Goal: Find specific page/section: Find specific page/section

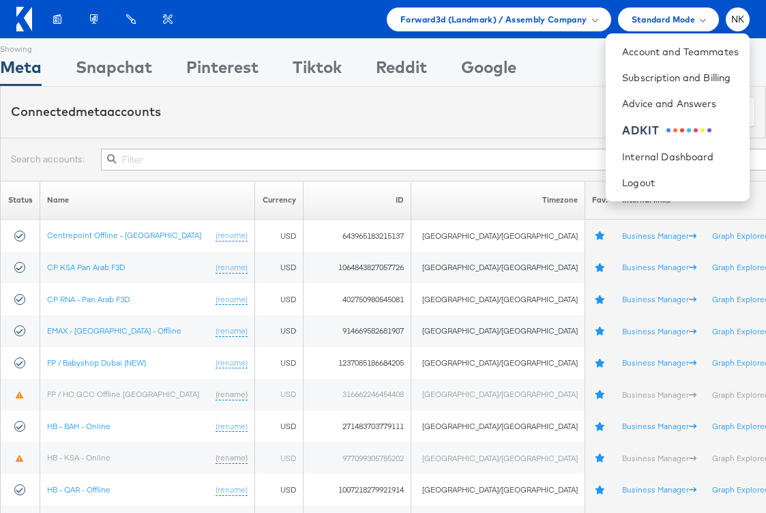
click at [215, 109] on div "Connected meta accounts Connect meta Accounts" at bounding box center [383, 112] width 766 height 51
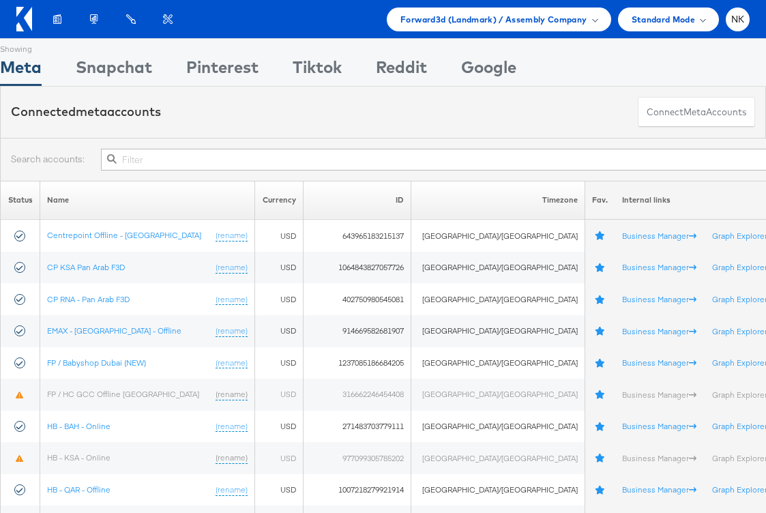
click at [19, 22] on icon at bounding box center [24, 19] width 16 height 25
